Goal: Task Accomplishment & Management: Manage account settings

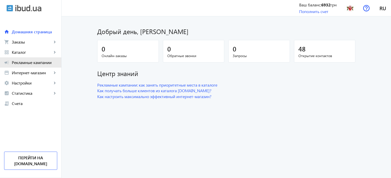
click at [44, 66] on link "campaign Рекламные кампании" at bounding box center [30, 62] width 61 height 10
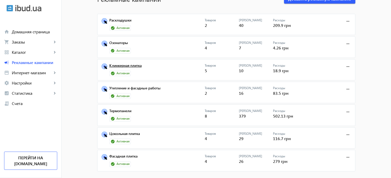
scroll to position [38, 0]
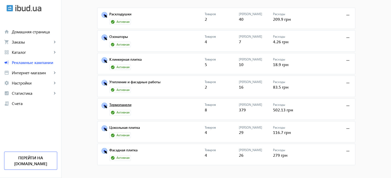
click at [127, 106] on link "Термопанели" at bounding box center [156, 106] width 95 height 7
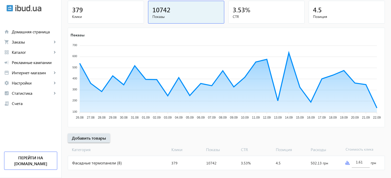
scroll to position [70, 0]
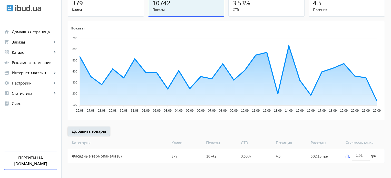
click at [106, 154] on div "Фасадные термопанели (8)" at bounding box center [118, 156] width 101 height 14
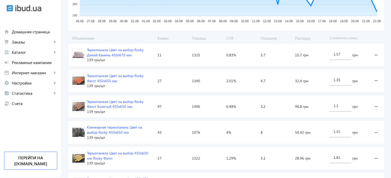
scroll to position [162, 0]
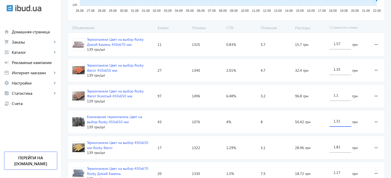
drag, startPoint x: 337, startPoint y: 120, endPoint x: 342, endPoint y: 120, distance: 5.9
click at [342, 120] on input "1.31" at bounding box center [340, 121] width 14 height 5
type input "1.39"
click at [384, 115] on loading-spinner "Объявление Клики Показы CTR Позиция Расходы Стоимость клика Термопанели Цвет на…" at bounding box center [226, 135] width 317 height 220
click at [37, 67] on link "campaign Рекламные кампании" at bounding box center [30, 62] width 61 height 10
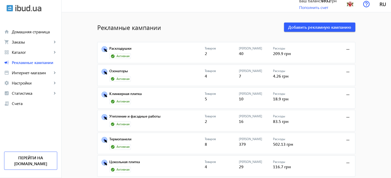
scroll to position [8, 0]
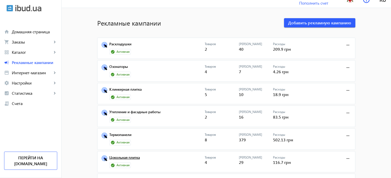
click at [135, 158] on link "Цокольная плитка" at bounding box center [156, 159] width 95 height 7
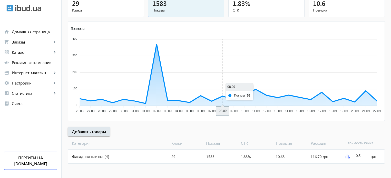
scroll to position [70, 0]
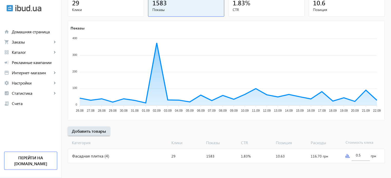
click at [162, 156] on div "Фасадная плитка (4)" at bounding box center [118, 156] width 101 height 14
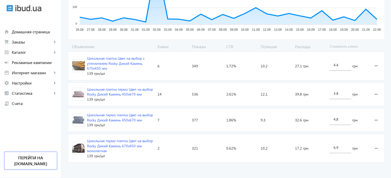
scroll to position [144, 0]
click at [333, 66] on div "4.4" at bounding box center [340, 63] width 14 height 14
type input "3.4"
click at [333, 94] on input "3.8" at bounding box center [340, 93] width 14 height 5
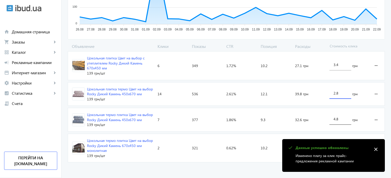
type input "2.8"
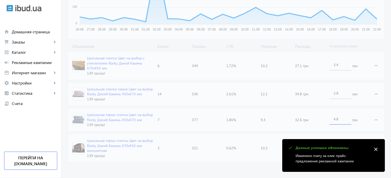
click at [336, 117] on loading-spinner "Объявление Клики Показы CTR Позиция Расходы Стоимость клика Цокольная плитка Цв…" at bounding box center [226, 104] width 317 height 121
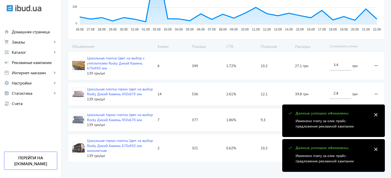
click at [377, 116] on mat-icon "close" at bounding box center [376, 115] width 8 height 8
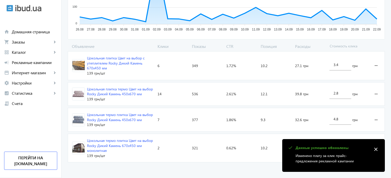
click at [372, 149] on mat-icon "close" at bounding box center [376, 150] width 8 height 8
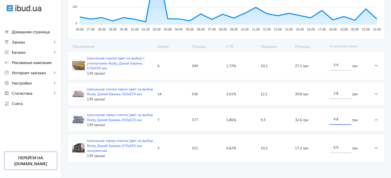
click at [335, 119] on input "4.8" at bounding box center [340, 119] width 14 height 5
type input "3.8"
click at [334, 147] on loading-spinner "Объявление Клики Показы CTR Позиция Расходы Стоимость клика Цокольная плитка Цв…" at bounding box center [226, 104] width 317 height 121
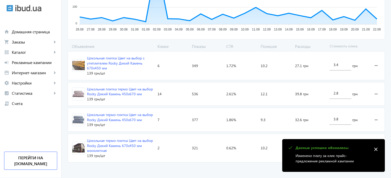
click at [373, 151] on mat-icon "close" at bounding box center [376, 150] width 8 height 8
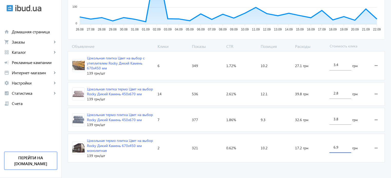
click at [335, 146] on input "6.9" at bounding box center [340, 147] width 14 height 5
drag, startPoint x: 334, startPoint y: 146, endPoint x: 331, endPoint y: 145, distance: 3.5
click at [331, 145] on div "6.9" at bounding box center [340, 146] width 22 height 14
type input "4.9"
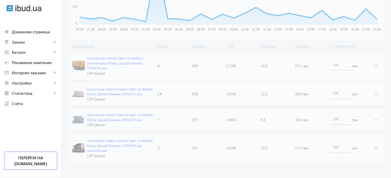
click at [339, 174] on advertising-catalog "arrow_back Каталоги рекламной кампании Фасадная плитка 29 Клики 1583 Показы 1.8…" at bounding box center [226, 26] width 329 height 306
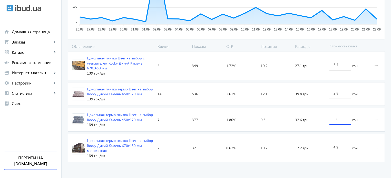
drag, startPoint x: 334, startPoint y: 119, endPoint x: 327, endPoint y: 118, distance: 7.0
click at [327, 118] on div "3.8 грн" at bounding box center [347, 119] width 41 height 23
click at [267, 167] on advertising-catalog "arrow_back Каталоги рекламной кампании Фасадная плитка 29 Клики 1583 Показы 1.8…" at bounding box center [226, 26] width 329 height 306
click at [337, 118] on input "2.8" at bounding box center [340, 119] width 14 height 5
drag, startPoint x: 334, startPoint y: 117, endPoint x: 332, endPoint y: 117, distance: 2.6
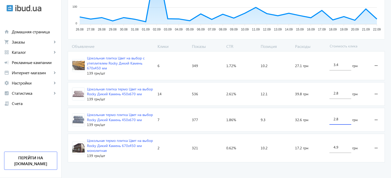
click at [332, 117] on div "2.8" at bounding box center [340, 118] width 22 height 14
drag, startPoint x: 336, startPoint y: 120, endPoint x: 340, endPoint y: 120, distance: 3.3
click at [340, 120] on input "2.8" at bounding box center [340, 119] width 14 height 5
type input "2.9"
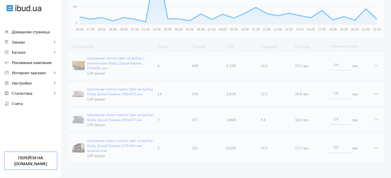
click at [309, 169] on advertising-catalog "arrow_back Каталоги рекламной кампании Фасадная плитка 29 Клики 1583 Показы 1.8…" at bounding box center [226, 26] width 329 height 306
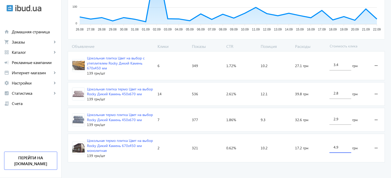
click at [334, 147] on input "4.9" at bounding box center [340, 147] width 14 height 5
click at [335, 149] on div "4.9" at bounding box center [340, 146] width 14 height 14
type input "4.3"
click at [316, 166] on advertising-catalog "arrow_back Каталоги рекламной кампании Фасадная плитка 29 Клики 1583 Показы 1.8…" at bounding box center [226, 26] width 329 height 306
click at [35, 65] on span "Рекламные кампании" at bounding box center [34, 62] width 45 height 5
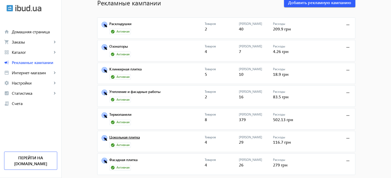
scroll to position [34, 0]
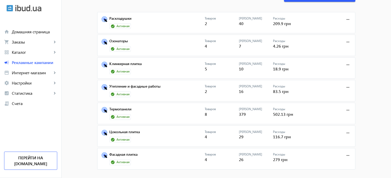
click at [133, 150] on mat-card "Фасадная плитка Активная Товаров 4 Кликов 26 Расходы 279 грн more_horiz" at bounding box center [226, 159] width 258 height 22
click at [133, 153] on link "Фасадная плитка" at bounding box center [156, 156] width 95 height 7
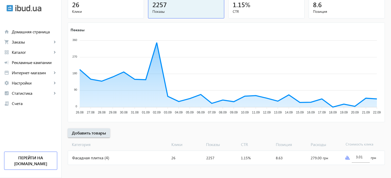
scroll to position [70, 0]
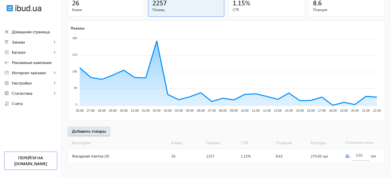
click at [100, 152] on div "Фасадная плитка (4)" at bounding box center [118, 156] width 101 height 14
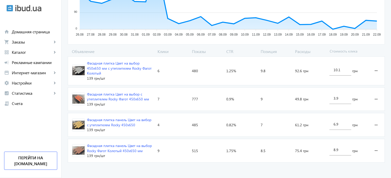
scroll to position [139, 0]
drag, startPoint x: 334, startPoint y: 122, endPoint x: 330, endPoint y: 123, distance: 4.1
click at [330, 123] on div "6.9" at bounding box center [340, 123] width 22 height 14
click at [336, 124] on input "7.9" at bounding box center [340, 124] width 14 height 5
type input "7.3"
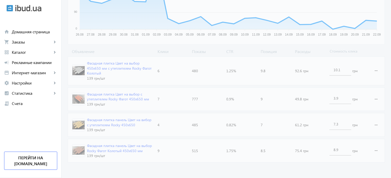
click at [305, 165] on advertising-catalog "arrow_back Каталоги рекламной кампании Фасадная плитка 26 Клики 2257 Показы 1.1…" at bounding box center [226, 28] width 329 height 301
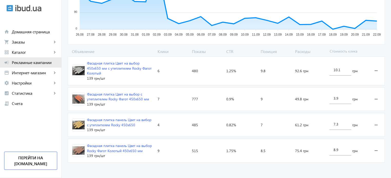
click at [31, 65] on span "Рекламные кампании" at bounding box center [34, 62] width 45 height 5
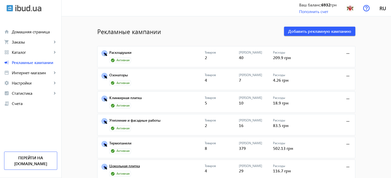
click at [126, 164] on link "Цокольная плитка" at bounding box center [156, 167] width 95 height 7
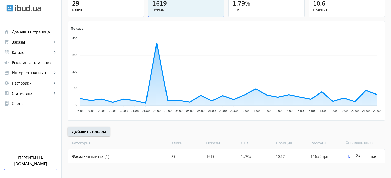
scroll to position [70, 0]
click at [126, 154] on div "Фасадная плитка (4)" at bounding box center [118, 156] width 101 height 14
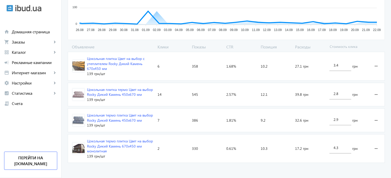
scroll to position [144, 0]
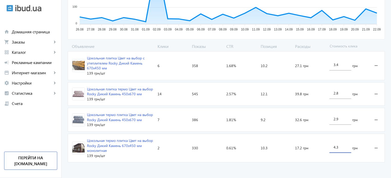
click at [336, 148] on input "4.3" at bounding box center [340, 147] width 14 height 5
type input "4.7"
click at [318, 166] on advertising-catalog "arrow_back Каталоги рекламной кампании Фасадная плитка 29 Клики 1619 Показы 1.7…" at bounding box center [226, 26] width 329 height 306
drag, startPoint x: 334, startPoint y: 119, endPoint x: 331, endPoint y: 119, distance: 2.8
click at [331, 119] on div "2.9" at bounding box center [340, 118] width 22 height 14
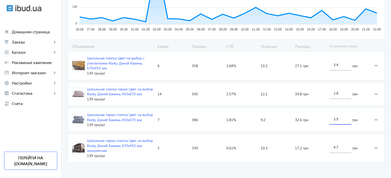
click at [338, 119] on input "3.9" at bounding box center [340, 119] width 14 height 5
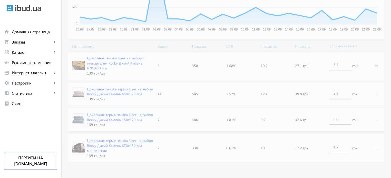
click at [319, 163] on loading-spinner "Объявление Клики Показы CTR Позиция Расходы Стоимость клика Цокольная плитка Цв…" at bounding box center [226, 104] width 317 height 121
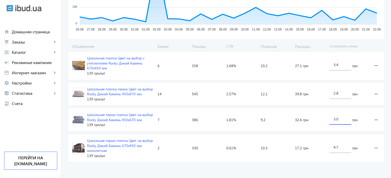
click at [336, 117] on input "3.0" at bounding box center [340, 119] width 14 height 5
type input "3.1"
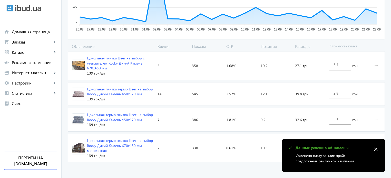
drag, startPoint x: 338, startPoint y: 147, endPoint x: 336, endPoint y: 146, distance: 3.1
click at [336, 146] on body "arrow_back home Домашняя страница shopping_cart Заказы keyboard_arrow_right Онл…" at bounding box center [195, 17] width 391 height 323
type input "4.8"
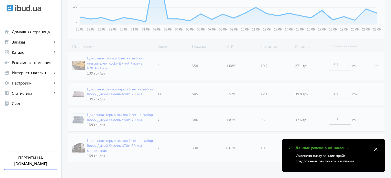
click at [378, 146] on mat-icon "close" at bounding box center [376, 150] width 8 height 8
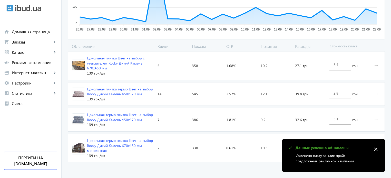
click at [373, 150] on mat-icon "close" at bounding box center [376, 150] width 8 height 8
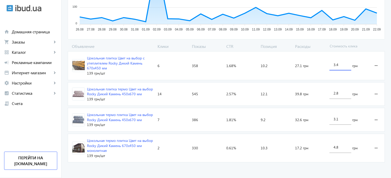
click at [337, 66] on input "3.4" at bounding box center [340, 64] width 14 height 5
type input "3.5"
click at [308, 170] on advertising-catalog "arrow_back Каталоги рекламной кампании Фасадная плитка 29 Клики 1619 Показы 1.7…" at bounding box center [226, 26] width 329 height 306
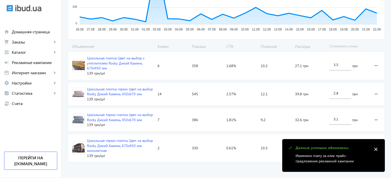
click at [378, 152] on mat-icon "close" at bounding box center [376, 150] width 8 height 8
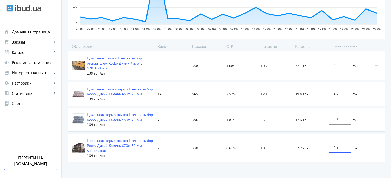
drag, startPoint x: 343, startPoint y: 147, endPoint x: 337, endPoint y: 145, distance: 6.7
click at [337, 145] on input "4.8" at bounding box center [340, 147] width 14 height 5
type input "4.9"
click at [336, 171] on advertising-catalog "arrow_back Каталоги рекламной кампании Фасадная плитка 29 Клики 1619 Показы 1.7…" at bounding box center [226, 26] width 329 height 306
click at [338, 119] on input "3.1" at bounding box center [340, 119] width 14 height 5
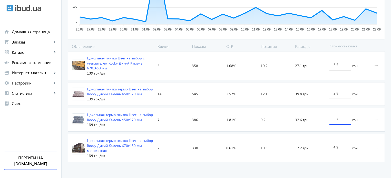
type input "3.7"
click at [306, 169] on advertising-catalog "arrow_back Каталоги рекламной кампании Фасадная плитка 29 Клики 1619 Показы 1.7…" at bounding box center [226, 26] width 329 height 306
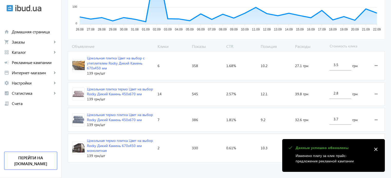
click at [373, 147] on mat-icon "close" at bounding box center [376, 150] width 8 height 8
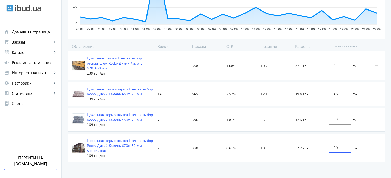
drag, startPoint x: 335, startPoint y: 146, endPoint x: 331, endPoint y: 145, distance: 3.6
click at [331, 145] on div "4.9" at bounding box center [340, 146] width 22 height 14
click at [336, 148] on input "5.9" at bounding box center [340, 147] width 14 height 5
type input "5.3"
click at [325, 166] on advertising-catalog "arrow_back Каталоги рекламной кампании Фасадная плитка 29 Клики 1619 Показы 1.7…" at bounding box center [226, 26] width 329 height 306
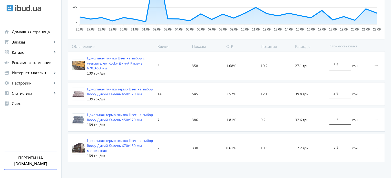
click at [336, 120] on div "3.7" at bounding box center [340, 118] width 14 height 14
click at [338, 121] on input "3.7" at bounding box center [340, 119] width 14 height 5
type input "3.2"
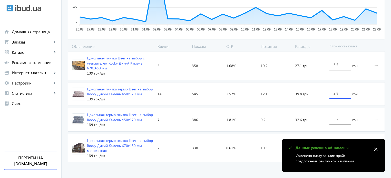
drag, startPoint x: 336, startPoint y: 93, endPoint x: 340, endPoint y: 93, distance: 4.1
click at [340, 93] on input "2.8" at bounding box center [340, 93] width 14 height 5
type input "2.9"
click at [260, 163] on loading-spinner "Объявление Клики Показы CTR Позиция Расходы Стоимость клика Цокольная плитка Цв…" at bounding box center [226, 104] width 317 height 121
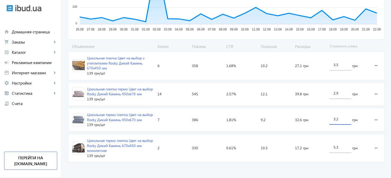
click at [336, 119] on input "3.2" at bounding box center [340, 119] width 14 height 5
type input "3.3"
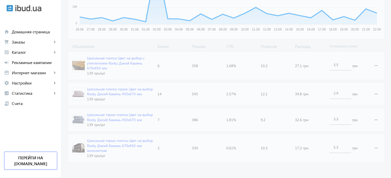
drag, startPoint x: 257, startPoint y: 172, endPoint x: 250, endPoint y: 178, distance: 8.9
click at [257, 172] on advertising-catalog "arrow_back Каталоги рекламной кампании Фасадная плитка 29 Клики 1619 Показы 1.7…" at bounding box center [226, 26] width 329 height 306
